Goal: Task Accomplishment & Management: Manage account settings

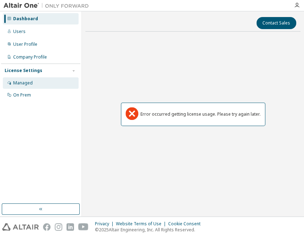
click at [23, 84] on div "Managed" at bounding box center [23, 83] width 20 height 6
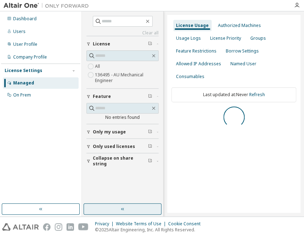
click at [117, 208] on button "button" at bounding box center [123, 209] width 78 height 11
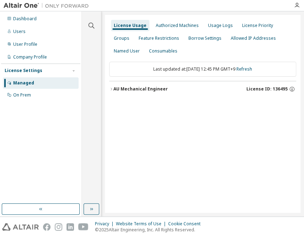
click at [128, 91] on div "AU Mechanical Engineer" at bounding box center [140, 89] width 54 height 6
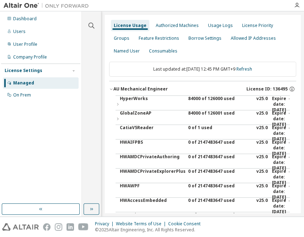
click at [206, 100] on div "84000 of 126000 used" at bounding box center [220, 104] width 64 height 17
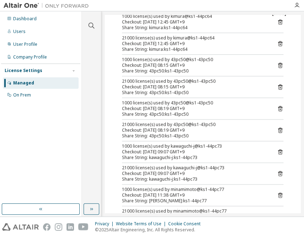
scroll to position [129, 0]
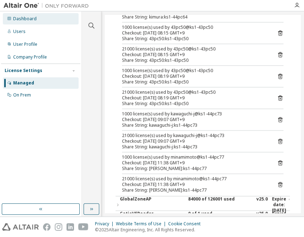
click at [22, 18] on div "Dashboard" at bounding box center [24, 19] width 23 height 6
